Goal: Task Accomplishment & Management: Manage account settings

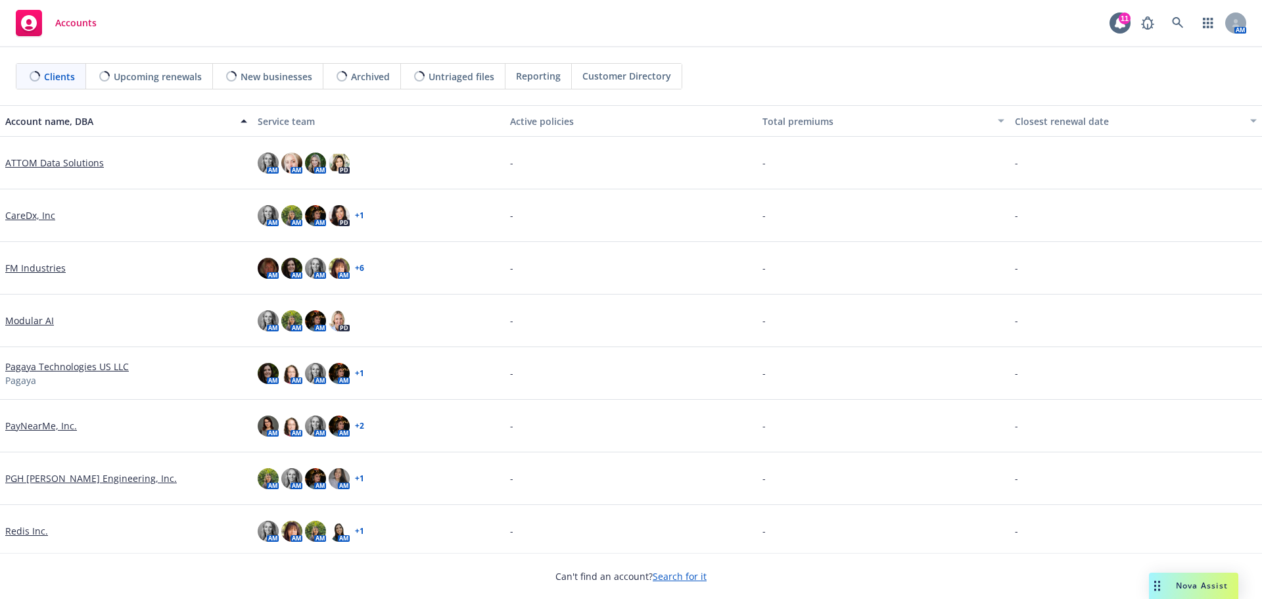
click at [799, 23] on div "Accounts 11 AM" at bounding box center [631, 23] width 1262 height 47
click at [539, 28] on div "Accounts 11 AM" at bounding box center [631, 23] width 1262 height 47
click at [526, 16] on div "Accounts 11 AM" at bounding box center [631, 23] width 1262 height 47
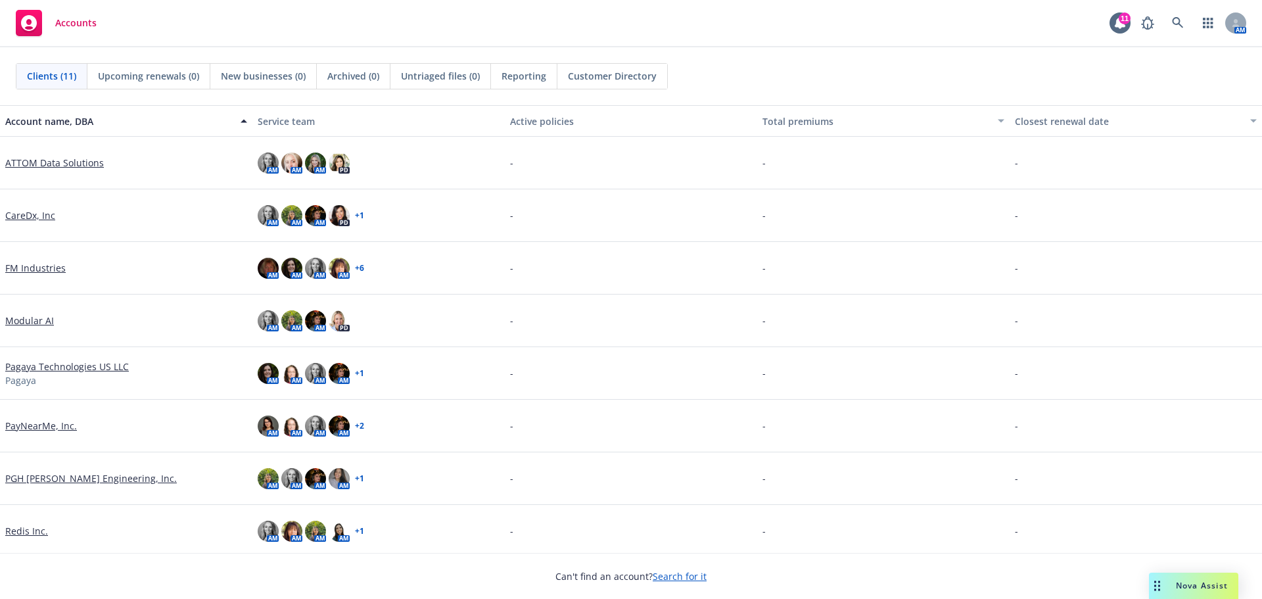
click at [789, 32] on div "Accounts 11 AM" at bounding box center [631, 23] width 1262 height 47
click at [884, 48] on div "Clients (11) Upcoming renewals (0) New businesses (0) Archived (0) Untriaged fi…" at bounding box center [631, 76] width 1262 height 58
click at [867, 30] on div "Accounts 11 AM" at bounding box center [631, 23] width 1262 height 47
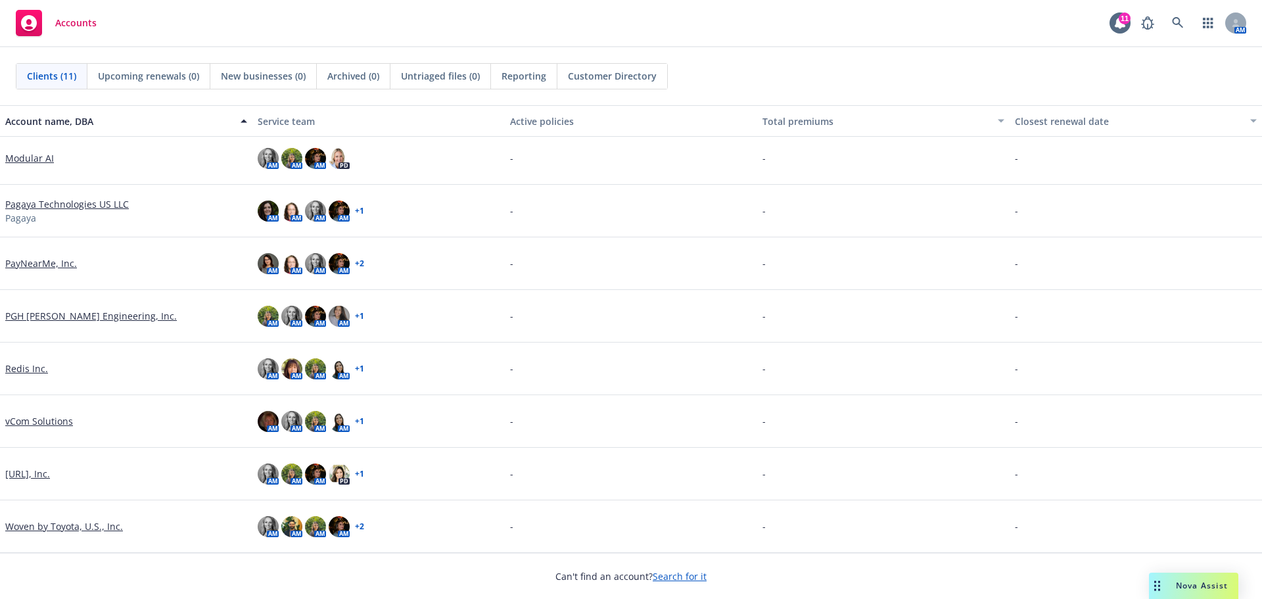
click at [38, 477] on link "[URL], Inc." at bounding box center [27, 474] width 45 height 14
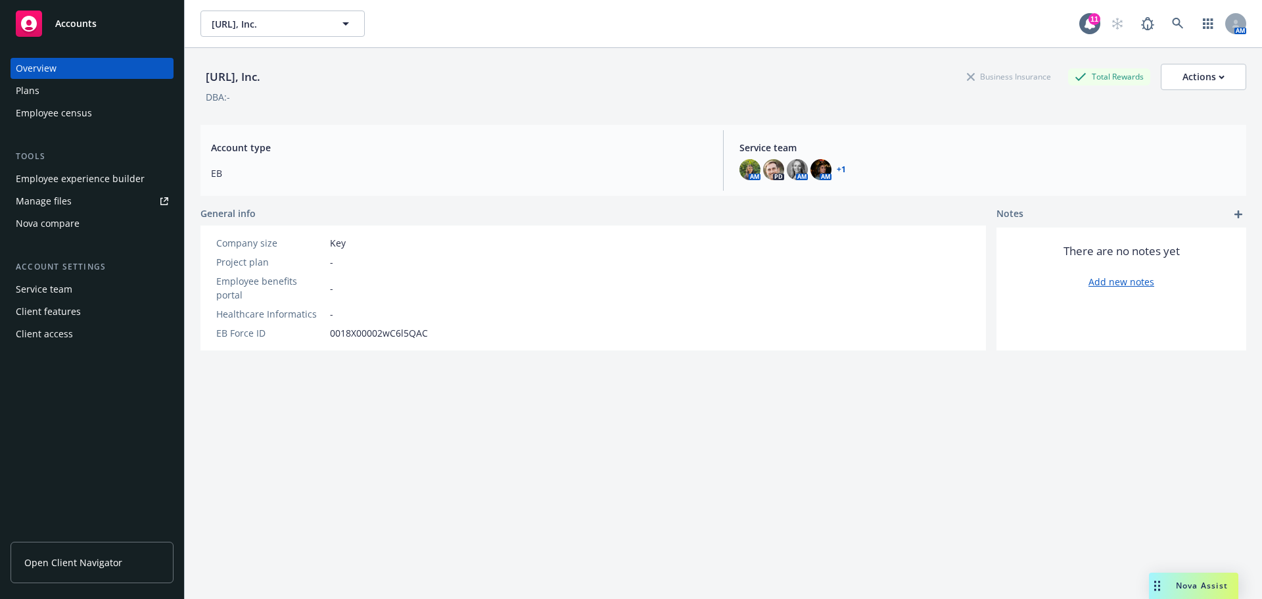
click at [120, 166] on div "Tools Employee experience builder Manage files Nova compare" at bounding box center [92, 192] width 163 height 84
click at [122, 175] on div "Employee experience builder" at bounding box center [80, 178] width 129 height 21
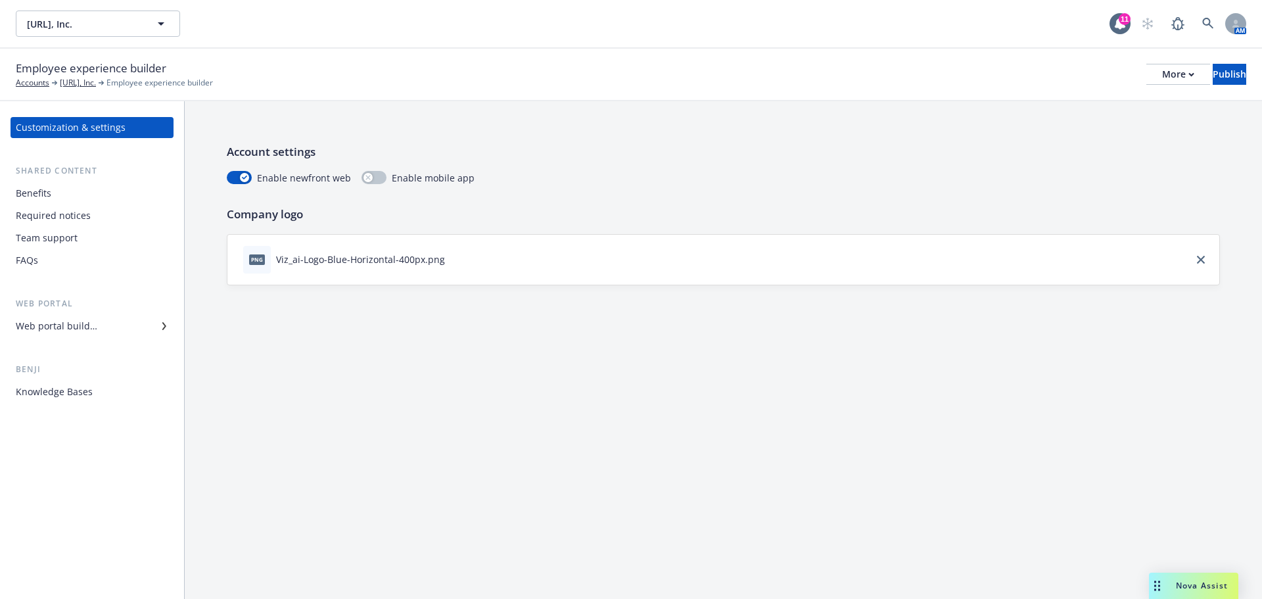
click at [48, 194] on div "Benefits" at bounding box center [34, 193] width 36 height 21
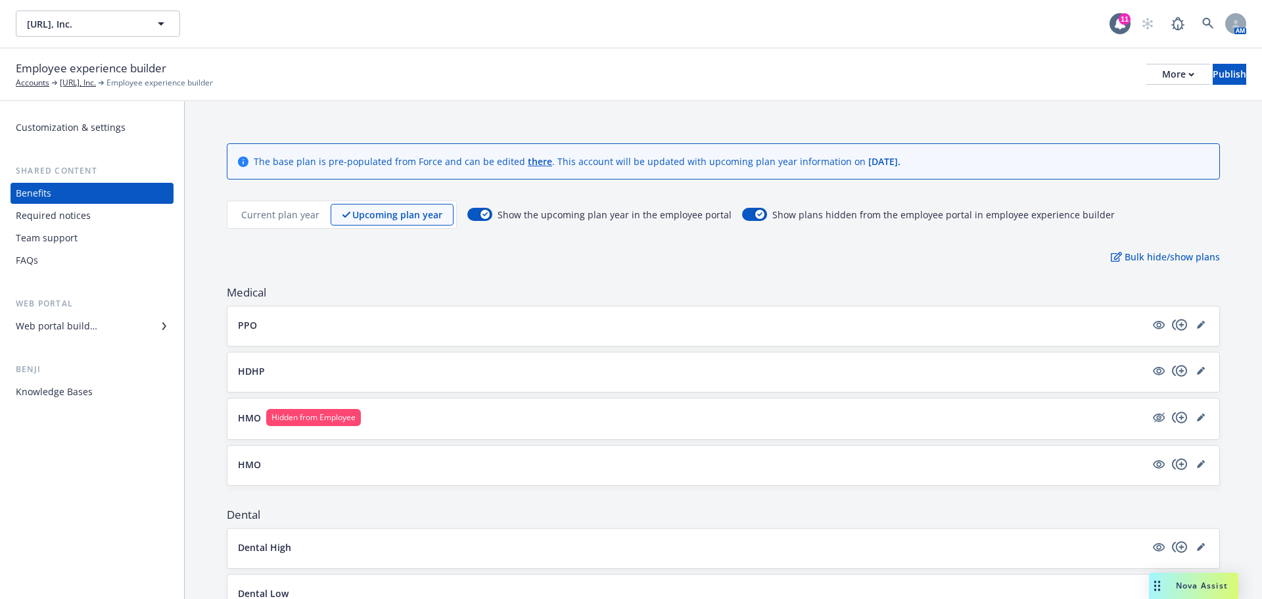
click at [323, 341] on div "PPO" at bounding box center [723, 325] width 992 height 39
drag, startPoint x: 398, startPoint y: 333, endPoint x: 582, endPoint y: 324, distance: 184.3
click at [398, 333] on div "PPO" at bounding box center [723, 326] width 971 height 18
click at [746, 333] on div "PPO" at bounding box center [723, 326] width 971 height 18
click at [1153, 329] on icon "visible" at bounding box center [1159, 325] width 12 height 12
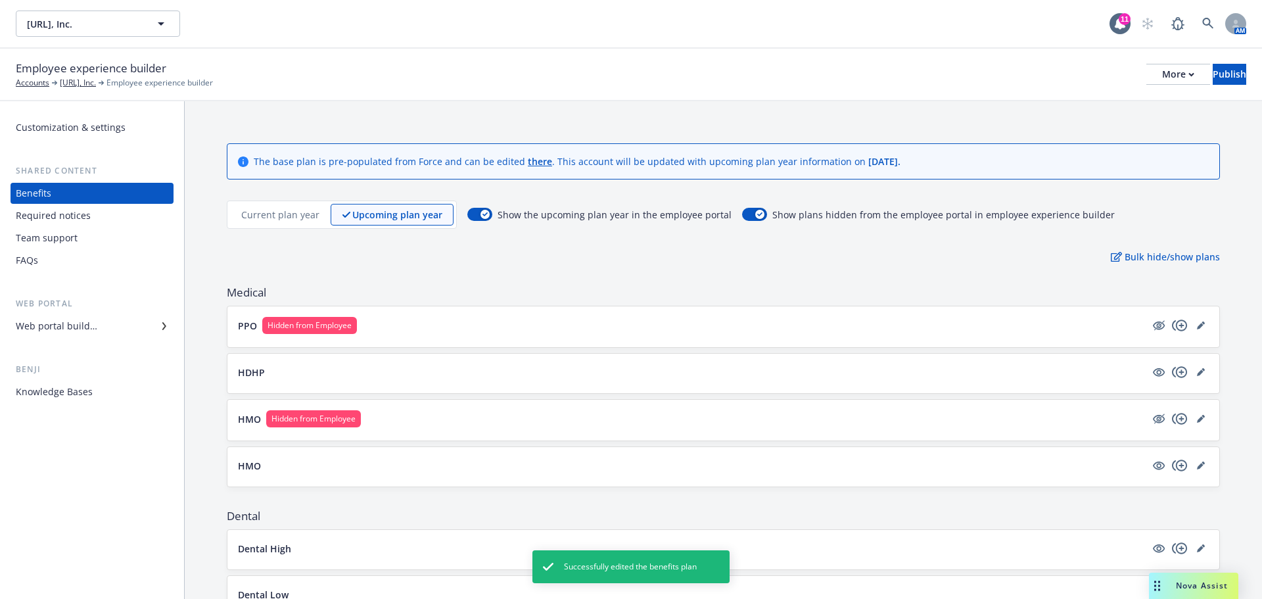
click at [402, 320] on button "PPO Hidden from Employee" at bounding box center [692, 325] width 908 height 17
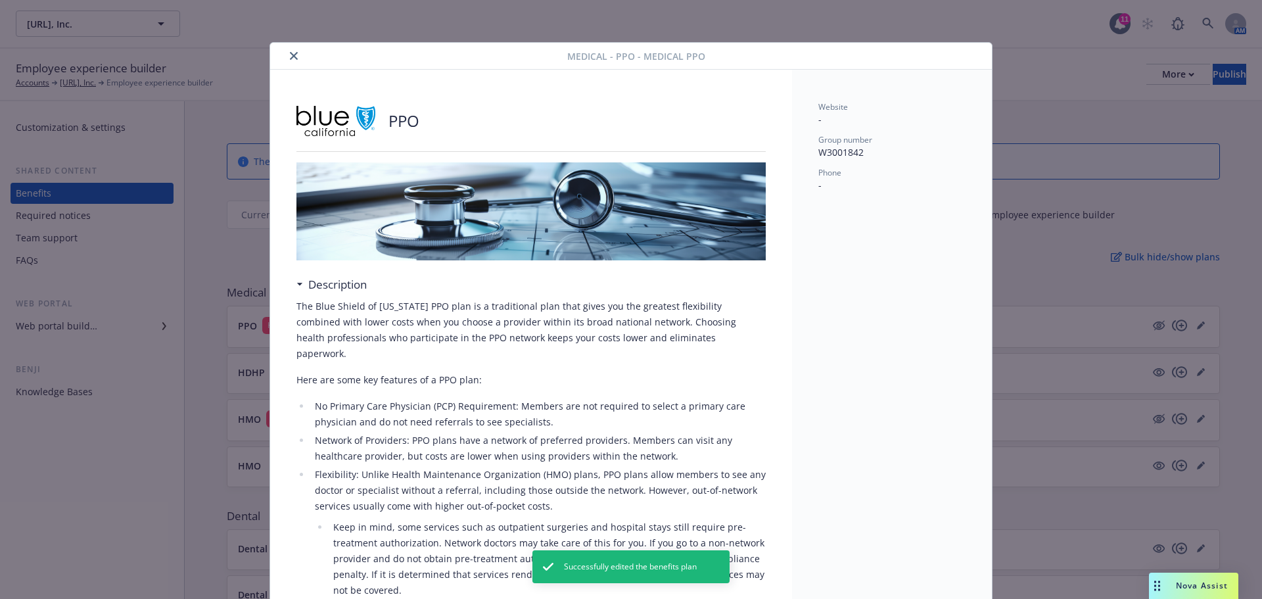
scroll to position [39, 0]
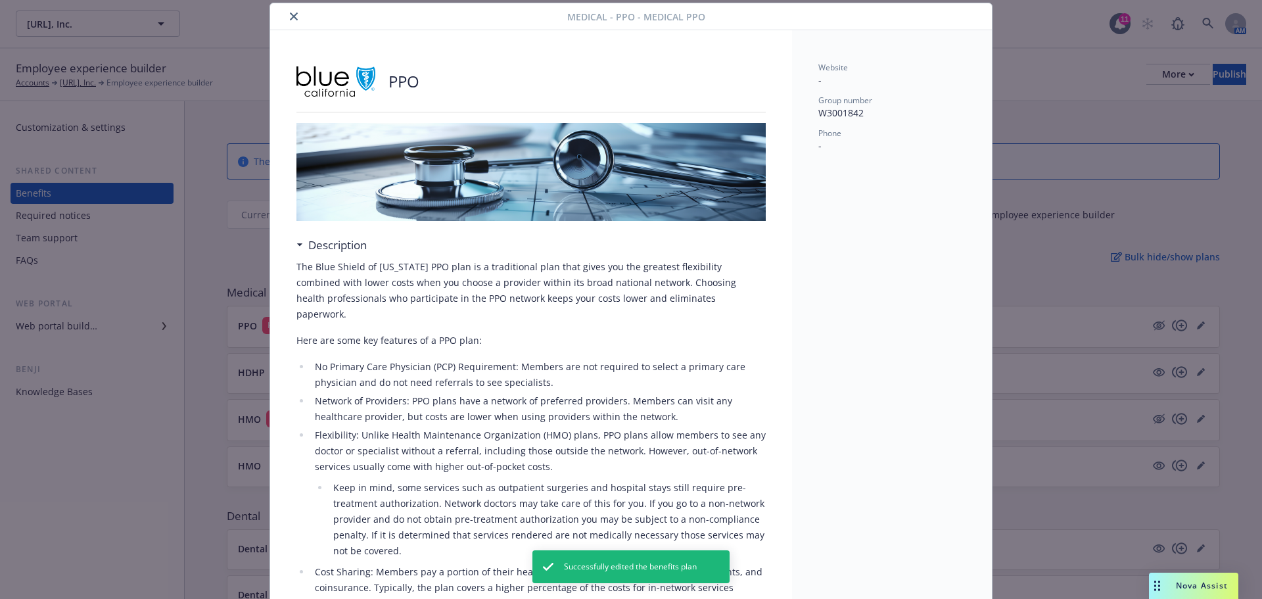
click at [1022, 60] on div "Medical - PPO - Medical PPO PPO Description The Blue Shield of California PPO p…" at bounding box center [631, 299] width 1262 height 599
click at [1151, 316] on div "Medical - PPO - Medical PPO PPO Description The Blue Shield of California PPO p…" at bounding box center [631, 299] width 1262 height 599
click at [840, 416] on div "Website - Group number W3001842 Phone -" at bounding box center [892, 574] width 200 height 1089
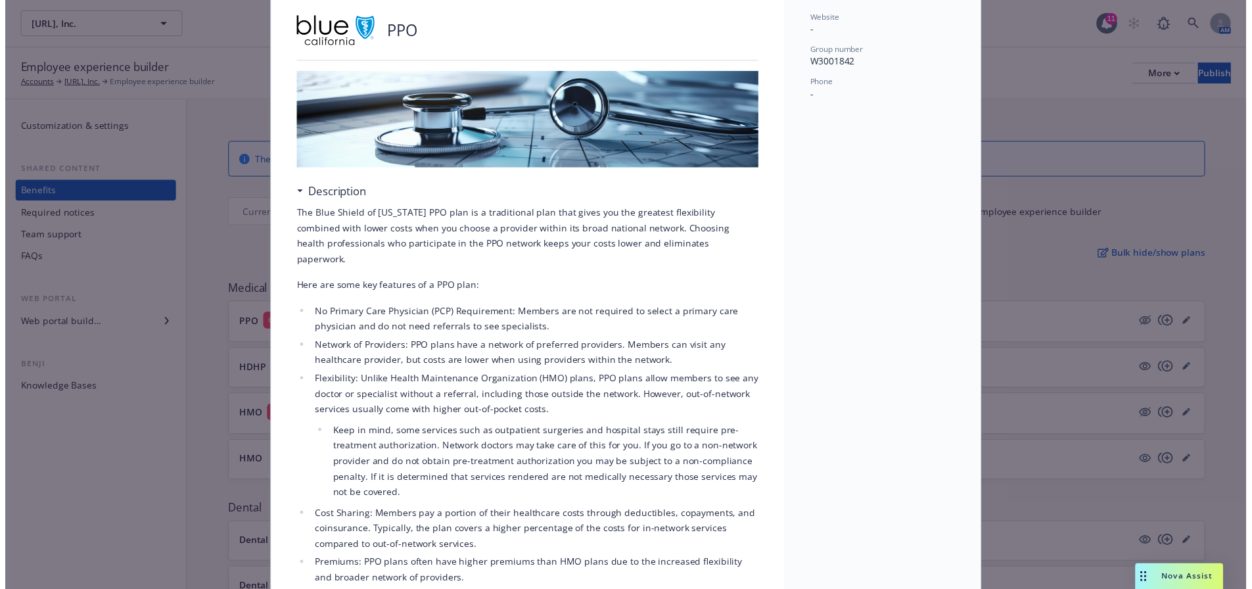
scroll to position [0, 0]
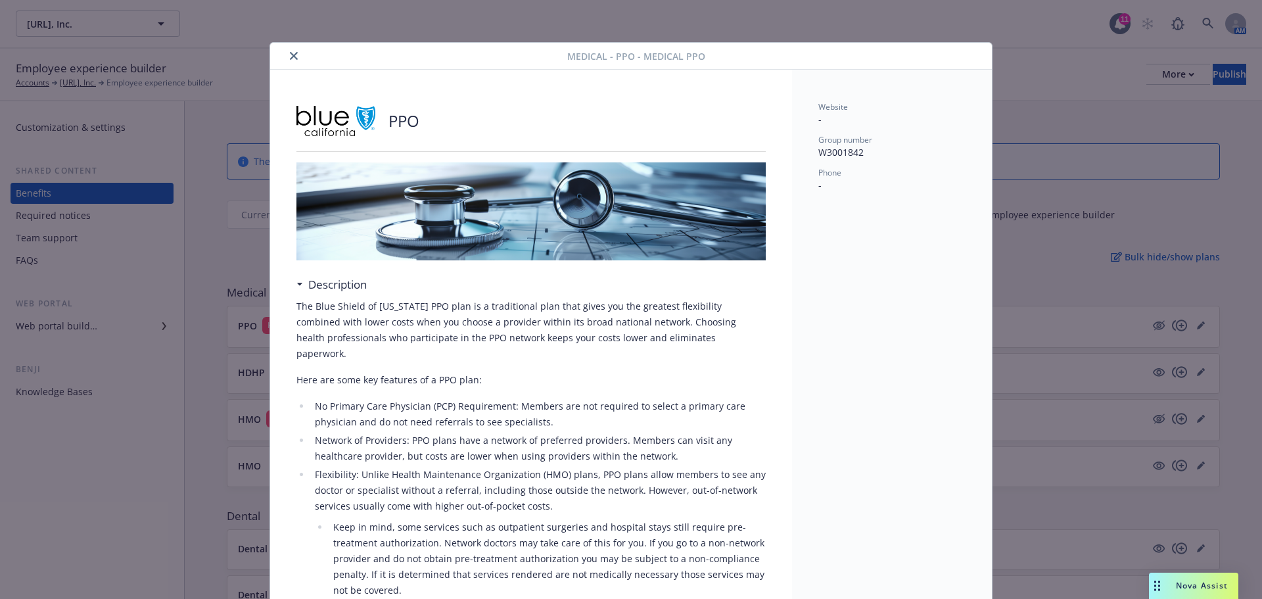
click at [291, 57] on icon "close" at bounding box center [294, 56] width 8 height 8
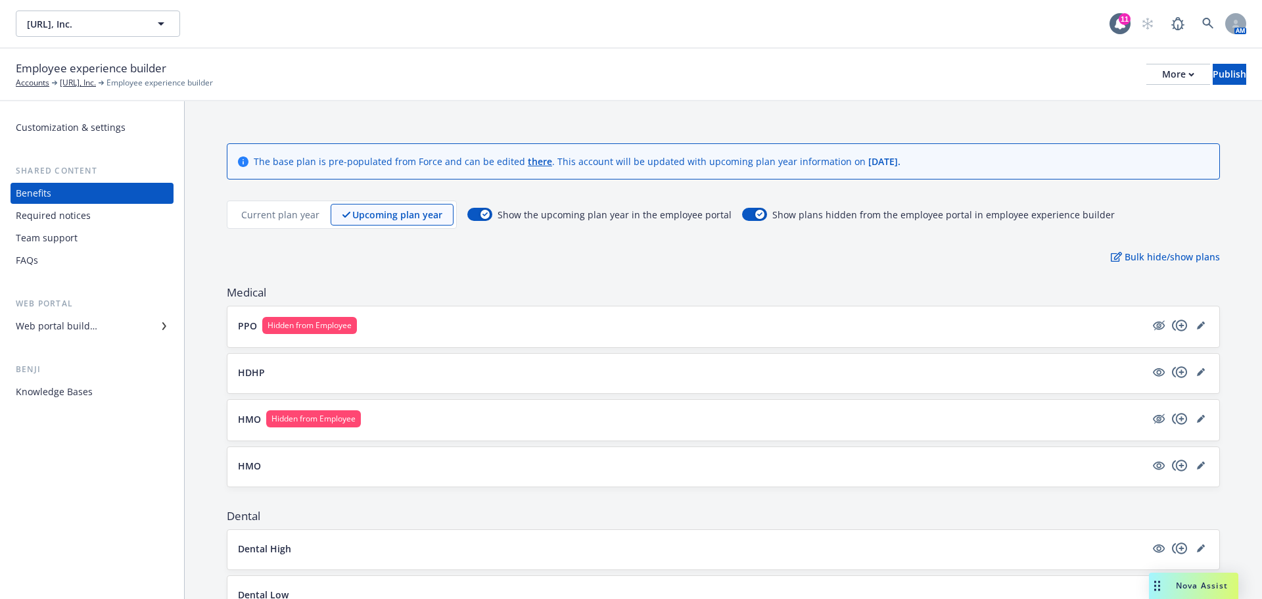
click at [318, 80] on div "Employee experience builder Accounts Viz.ai, Inc. Employee experience builder M…" at bounding box center [631, 74] width 1231 height 29
click at [1153, 326] on icon "hidden" at bounding box center [1159, 326] width 12 height 9
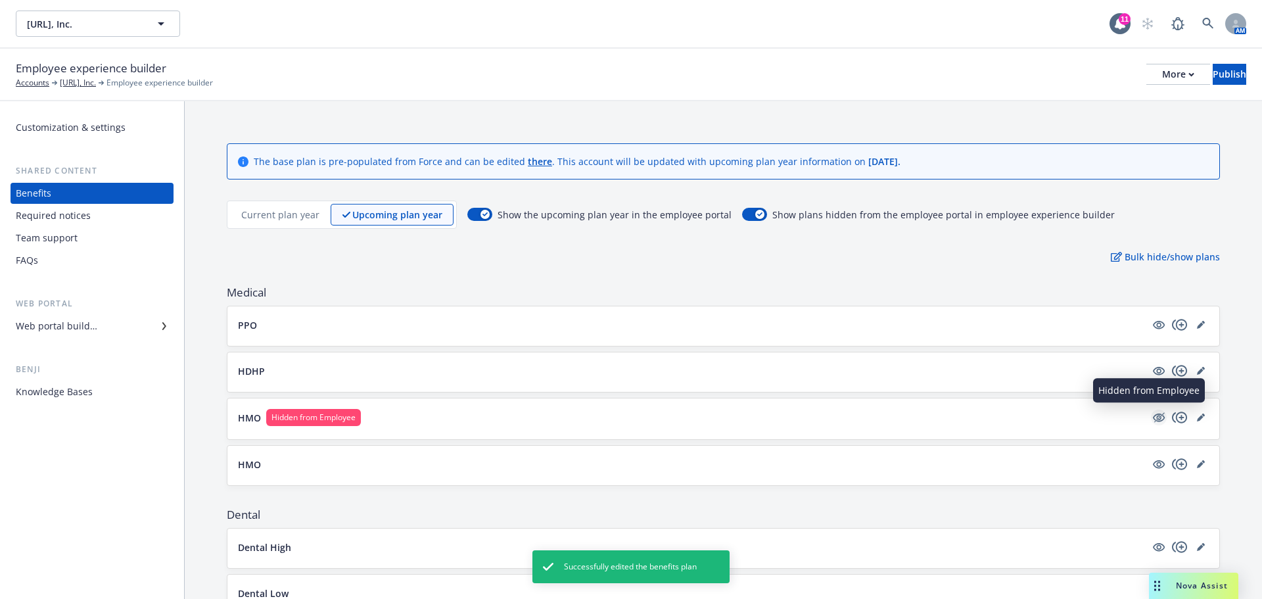
click at [1155, 416] on icon "hidden" at bounding box center [1160, 417] width 11 height 10
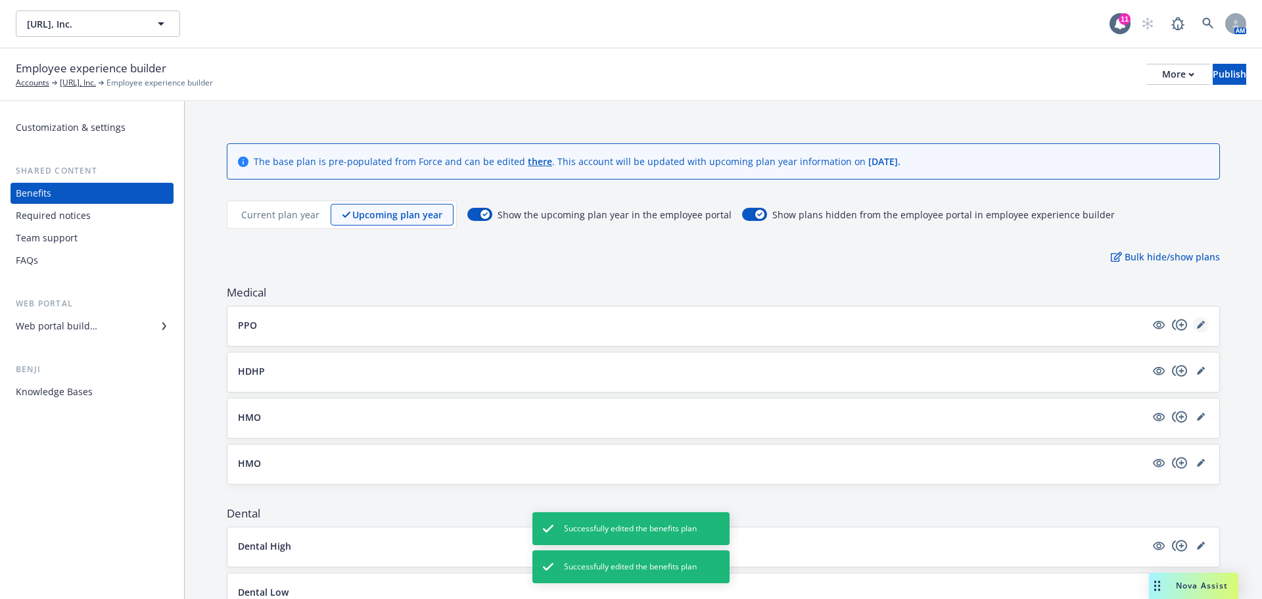
click at [1197, 327] on icon "editPencil" at bounding box center [1200, 325] width 7 height 7
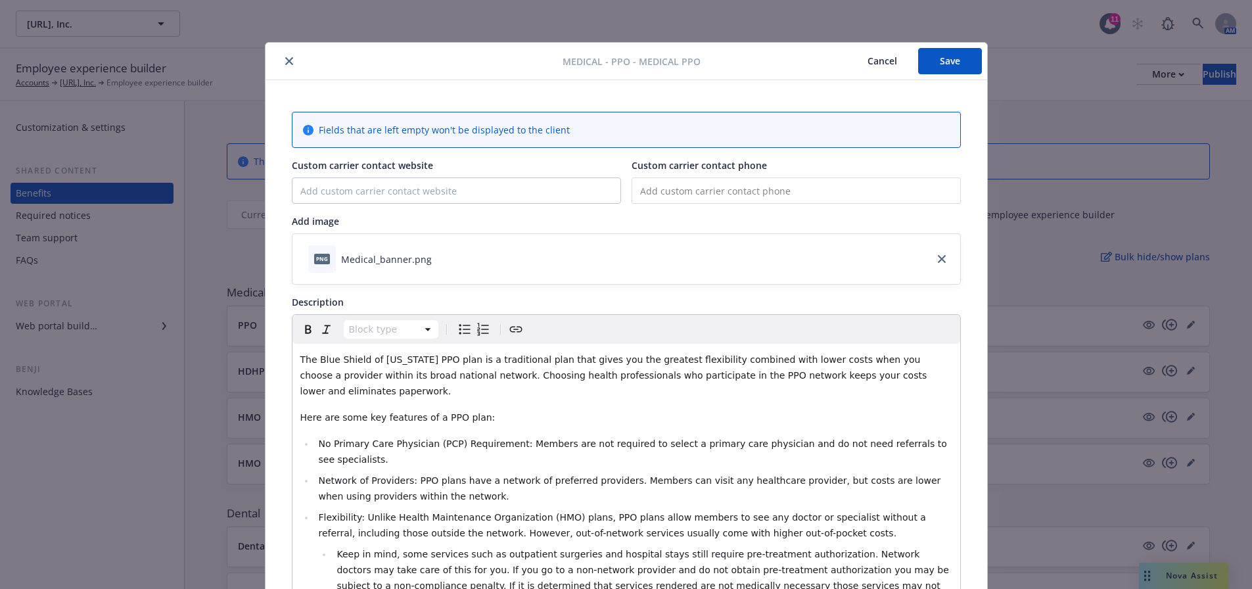
click at [281, 61] on button "close" at bounding box center [289, 61] width 16 height 16
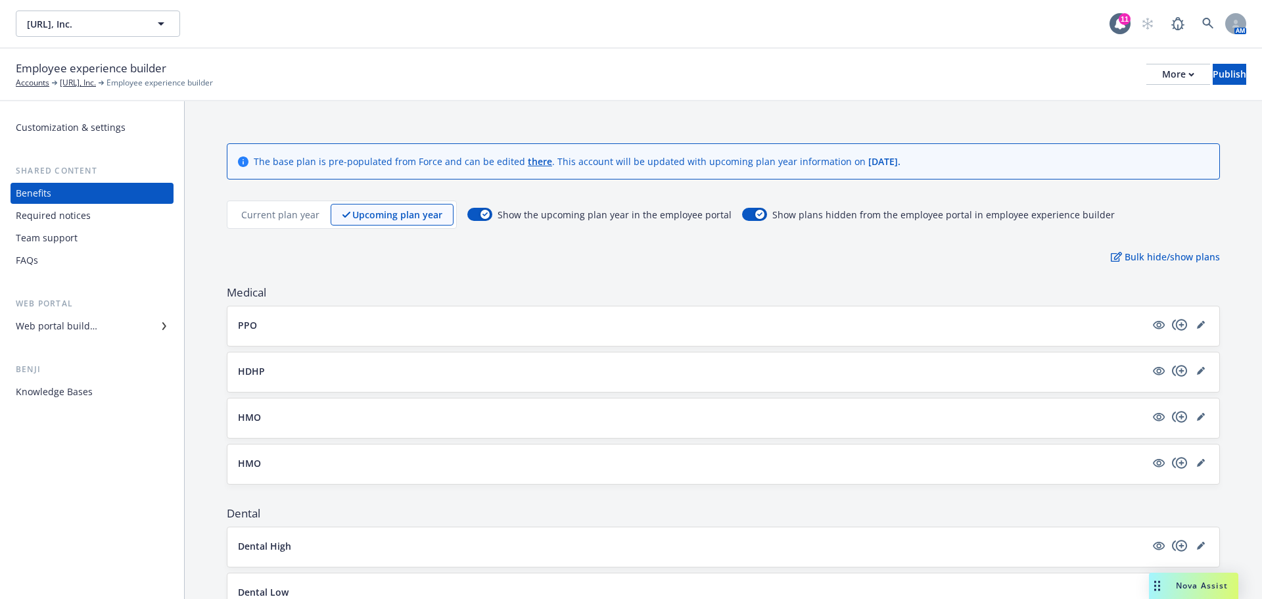
click at [318, 68] on div "Employee experience builder Accounts Viz.ai, Inc. Employee experience builder M…" at bounding box center [631, 74] width 1231 height 29
click at [525, 260] on div "Bulk hide/show plans" at bounding box center [723, 257] width 993 height 14
